Goal: Check status

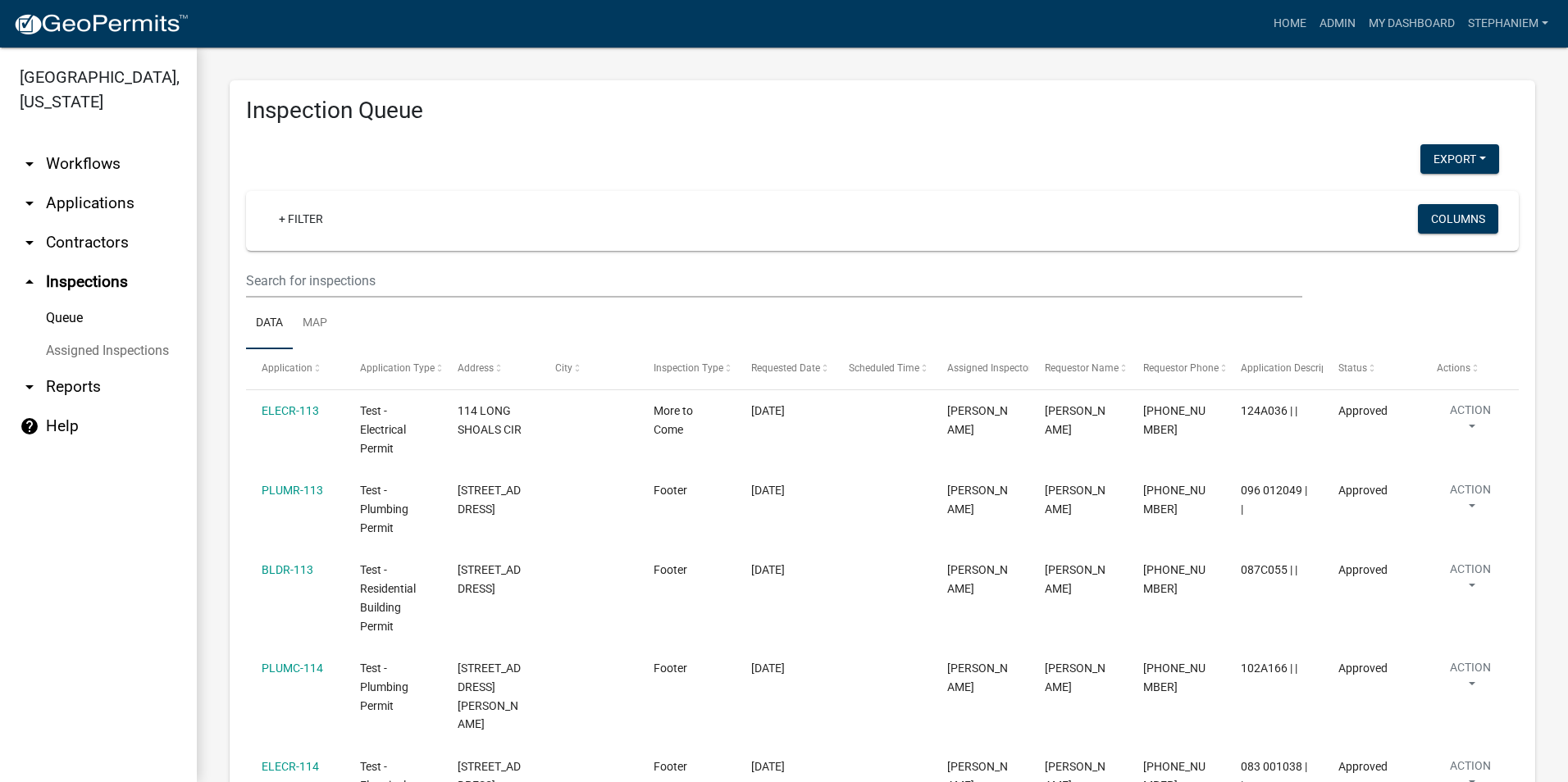
select select "3: 100"
click at [1337, 14] on link "Admin" at bounding box center [1338, 24] width 49 height 31
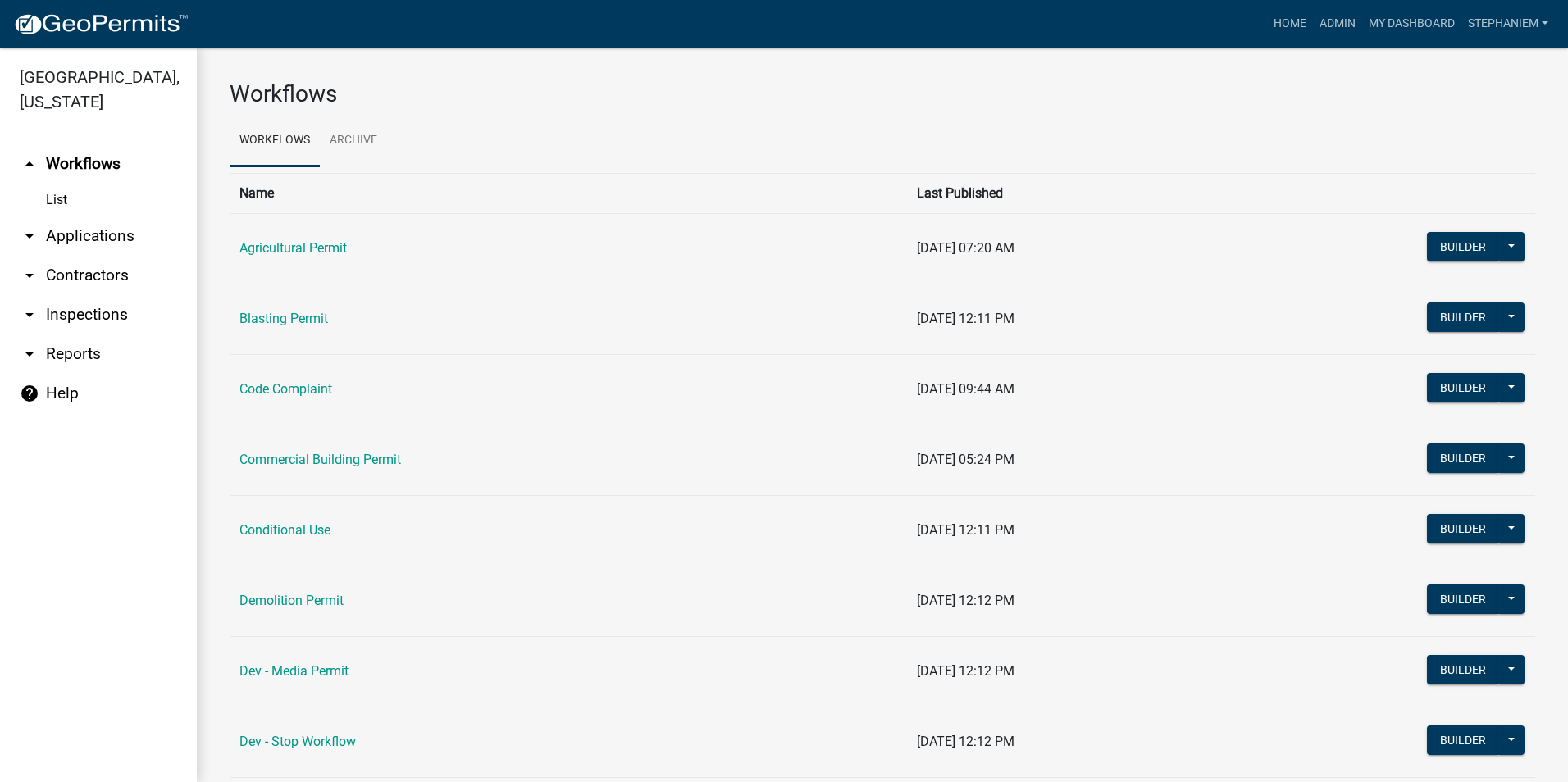
click at [87, 236] on link "arrow_drop_down Applications" at bounding box center [98, 236] width 197 height 39
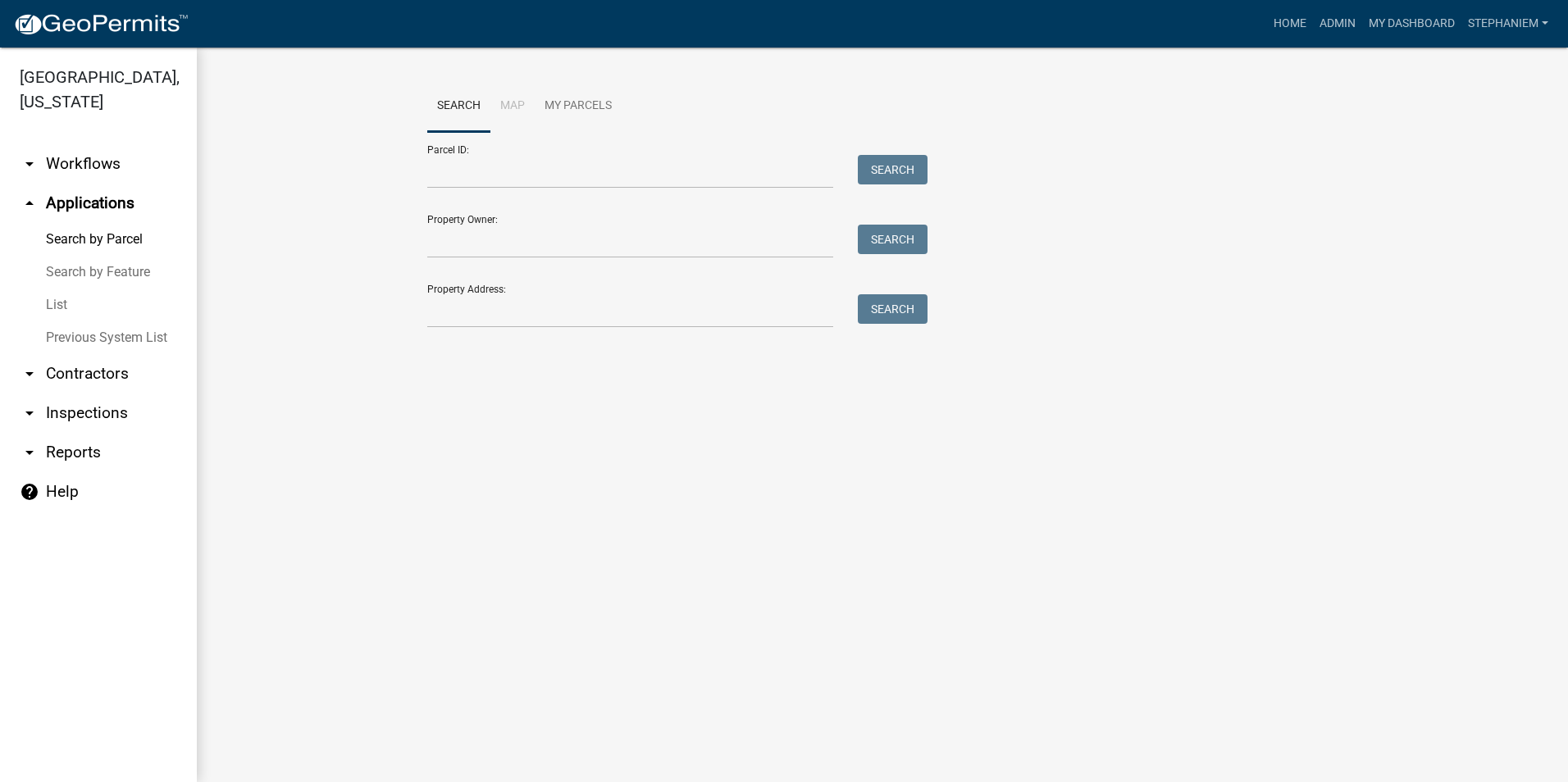
click at [48, 309] on link "List" at bounding box center [98, 305] width 197 height 33
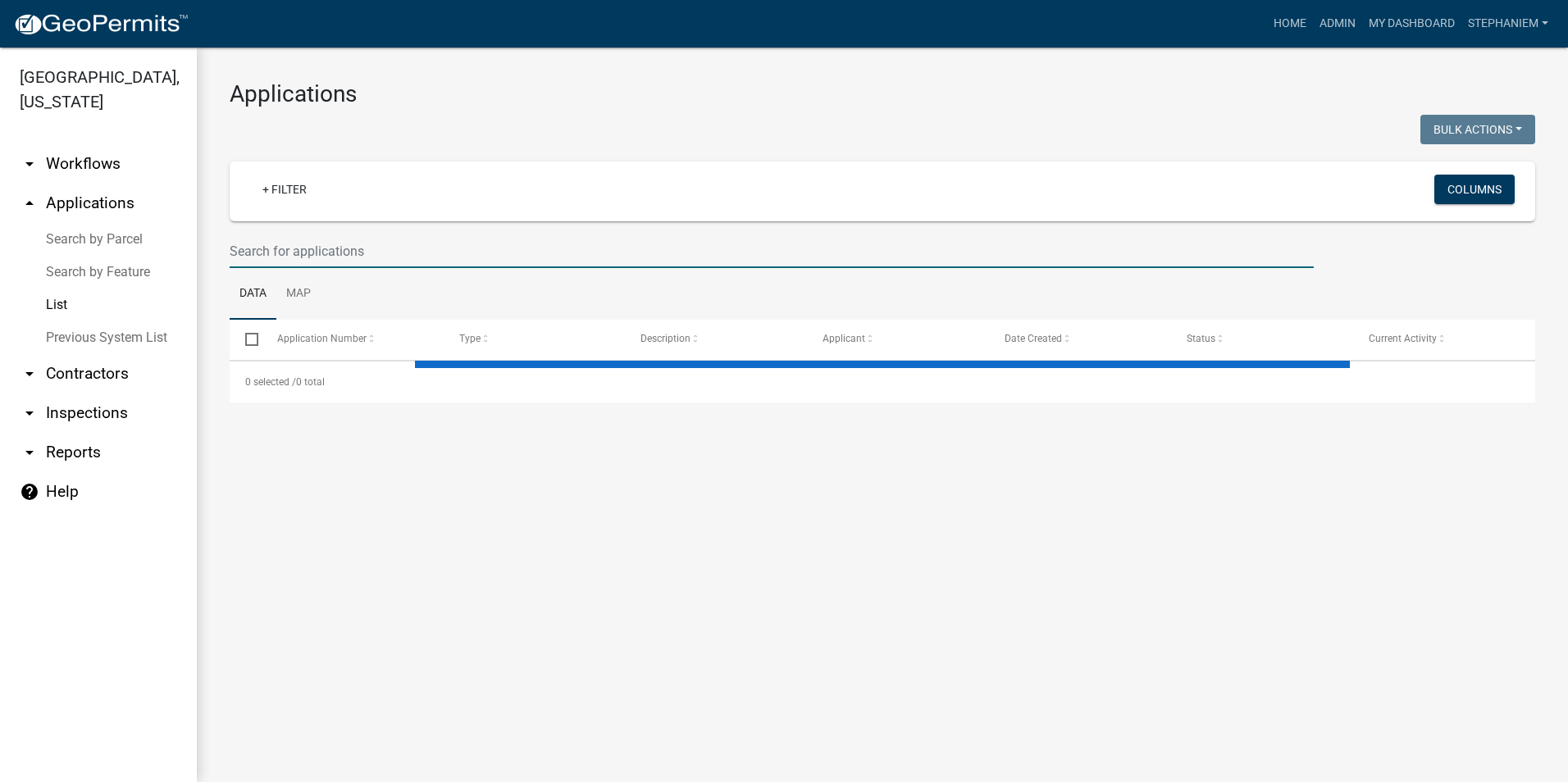
click at [383, 257] on input "text" at bounding box center [771, 251] width 1084 height 34
select select "2: 50"
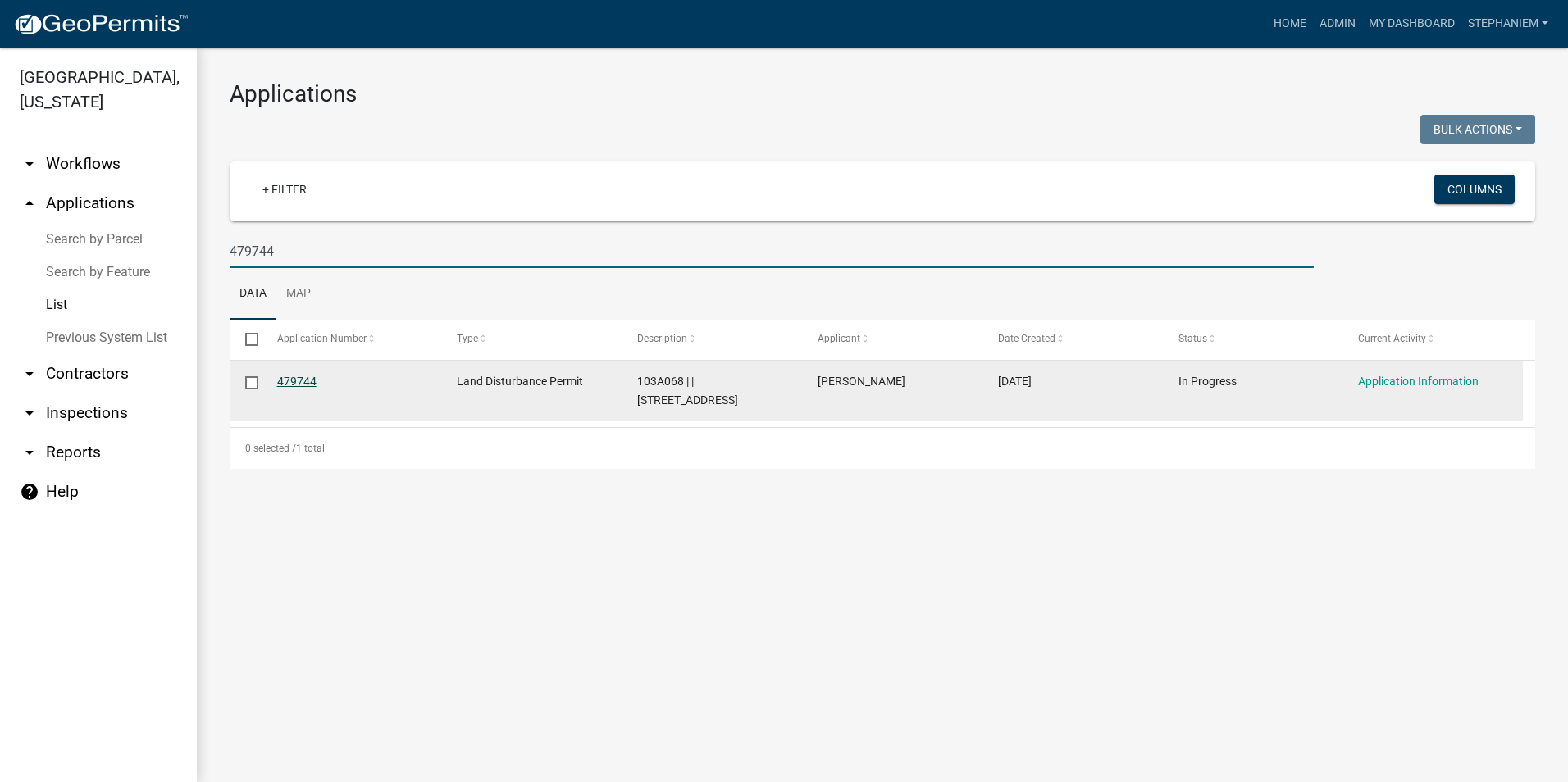
type input "479744"
click at [291, 385] on link "479744" at bounding box center [296, 381] width 39 height 13
